Goal: Transaction & Acquisition: Purchase product/service

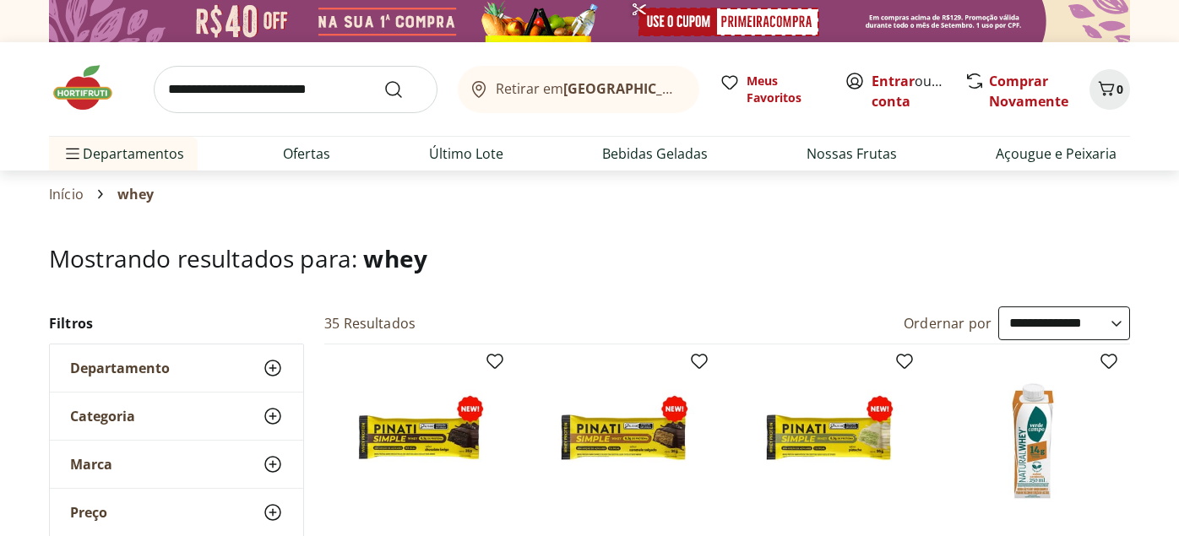
select select "*********"
